Goal: Information Seeking & Learning: Learn about a topic

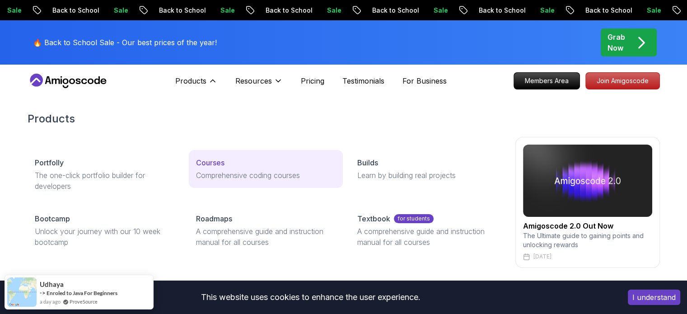
click at [217, 164] on p "Courses" at bounding box center [210, 162] width 28 height 11
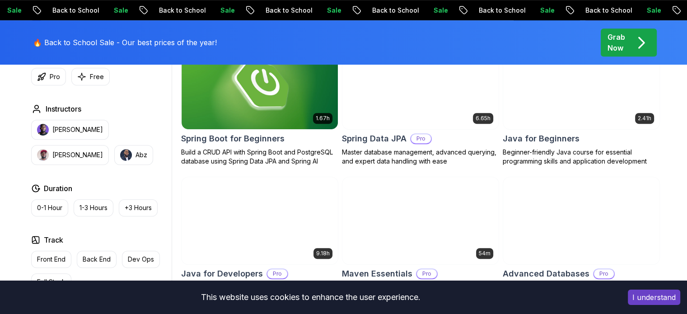
scroll to position [391, 0]
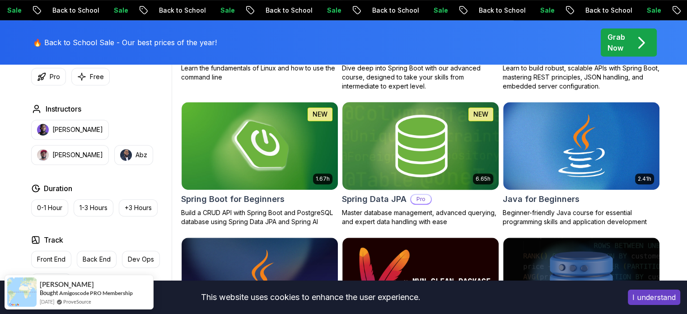
click at [374, 118] on img at bounding box center [420, 146] width 164 height 92
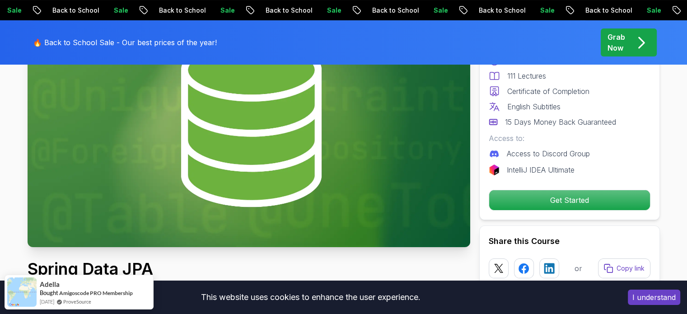
scroll to position [181, 0]
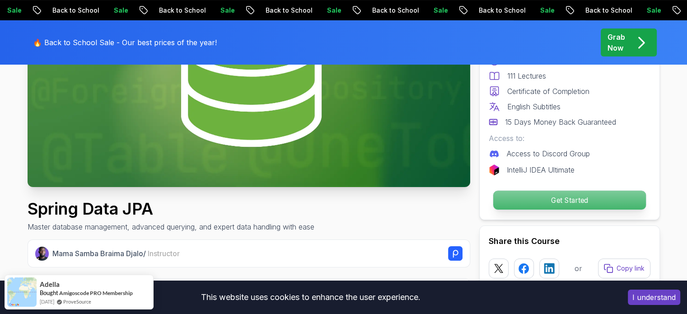
click at [535, 196] on p "Get Started" at bounding box center [569, 200] width 153 height 19
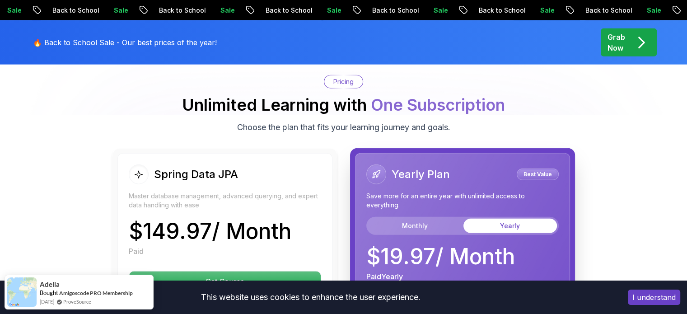
scroll to position [2243, 0]
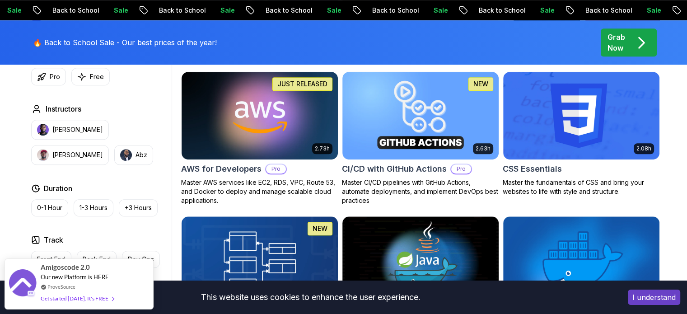
scroll to position [542, 0]
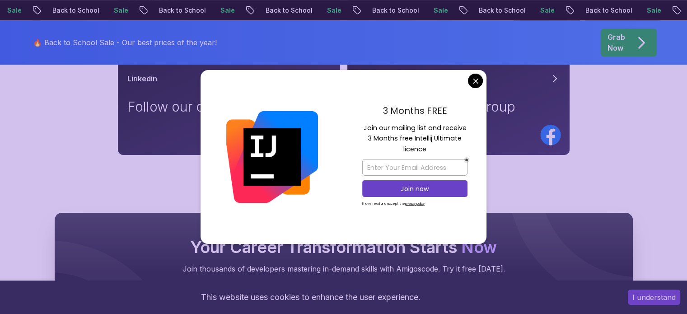
scroll to position [542, 0]
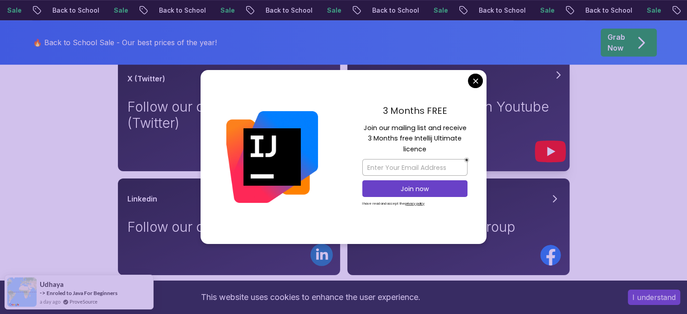
click at [474, 79] on body "Sale Back to School Sale Back to School Sale Back to School Sale Back to School…" at bounding box center [343, 108] width 687 height 1301
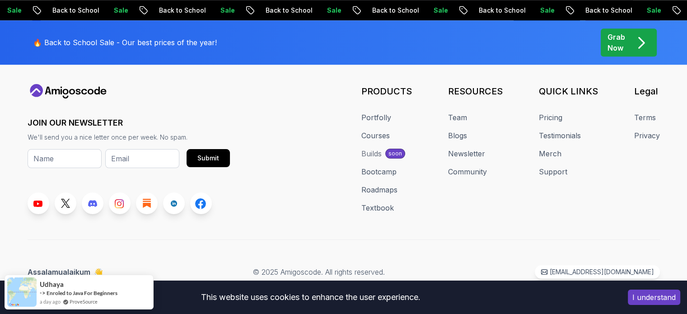
scroll to position [866, 0]
